Goal: Find specific page/section: Find specific page/section

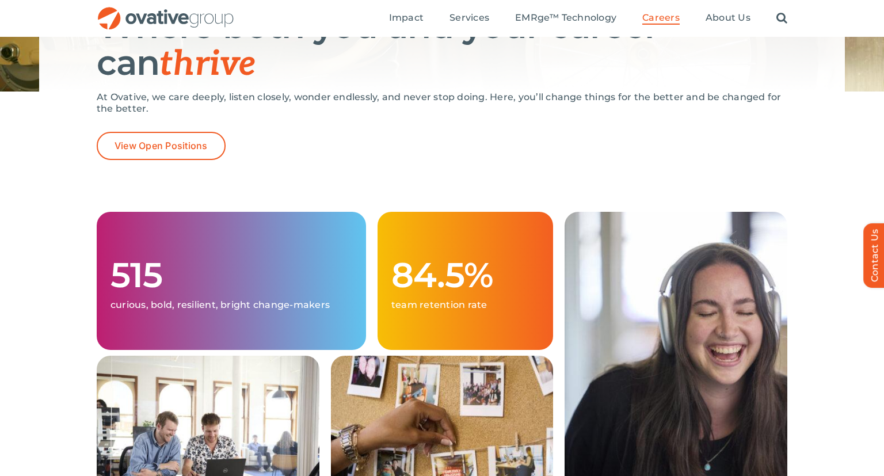
scroll to position [189, 0]
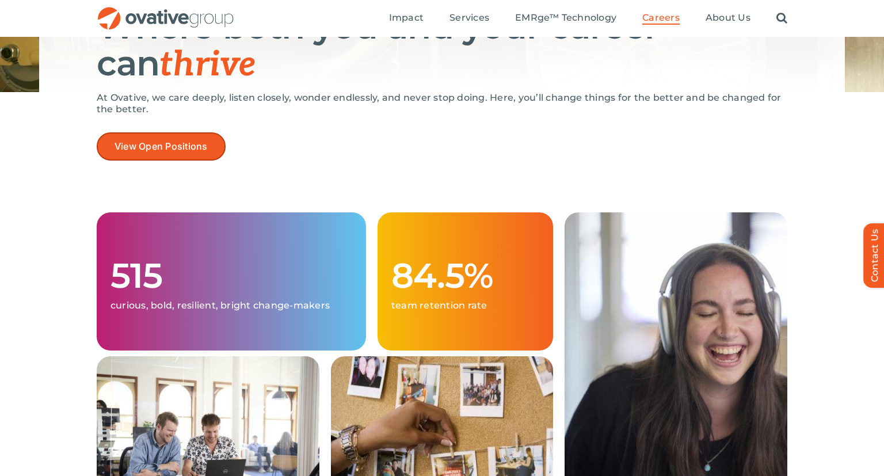
click at [207, 151] on span "View Open Positions" at bounding box center [160, 146] width 93 height 11
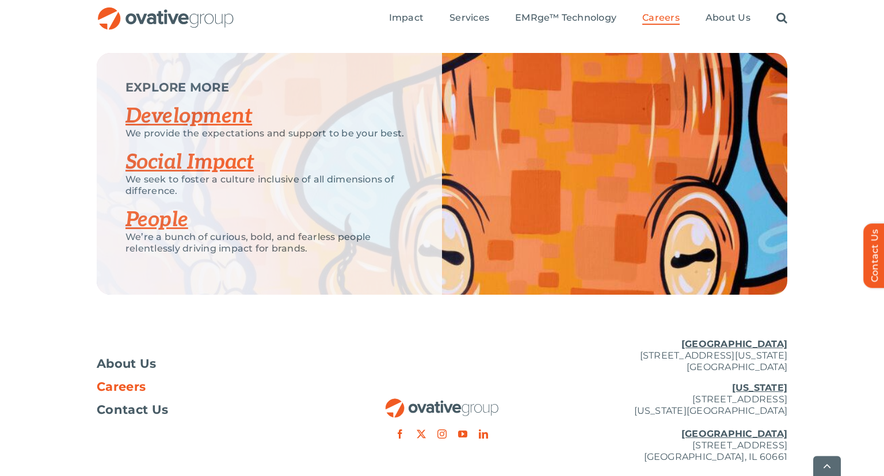
scroll to position [2264, 0]
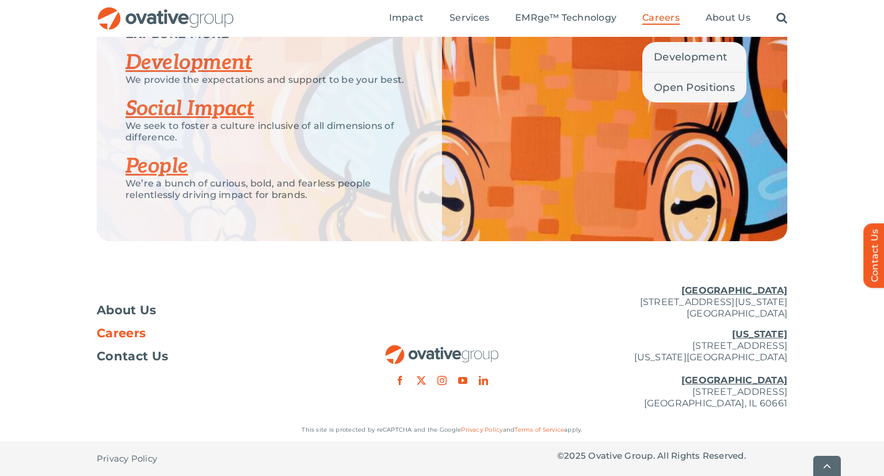
click at [652, 24] on link "Careers" at bounding box center [660, 18] width 37 height 13
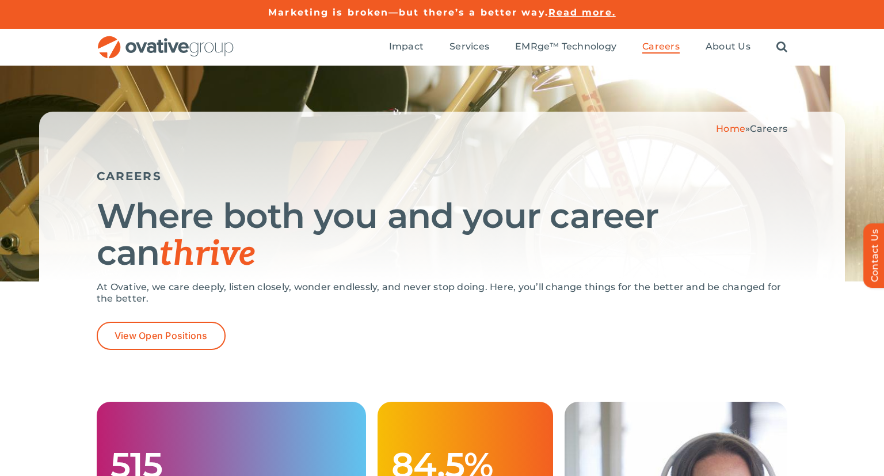
click at [174, 337] on span "View Open Positions" at bounding box center [160, 335] width 93 height 11
click at [179, 337] on span "View Open Positions" at bounding box center [160, 335] width 93 height 11
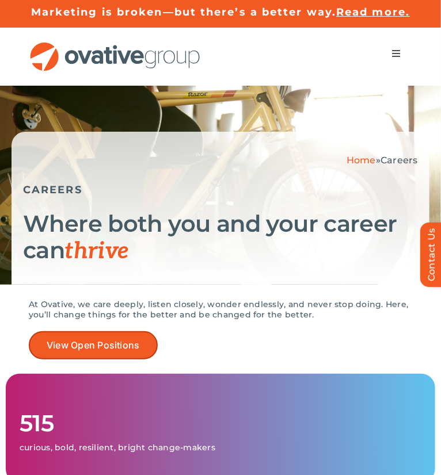
click at [100, 349] on span "View Open Positions" at bounding box center [93, 345] width 93 height 11
